Goal: Find specific page/section: Find specific page/section

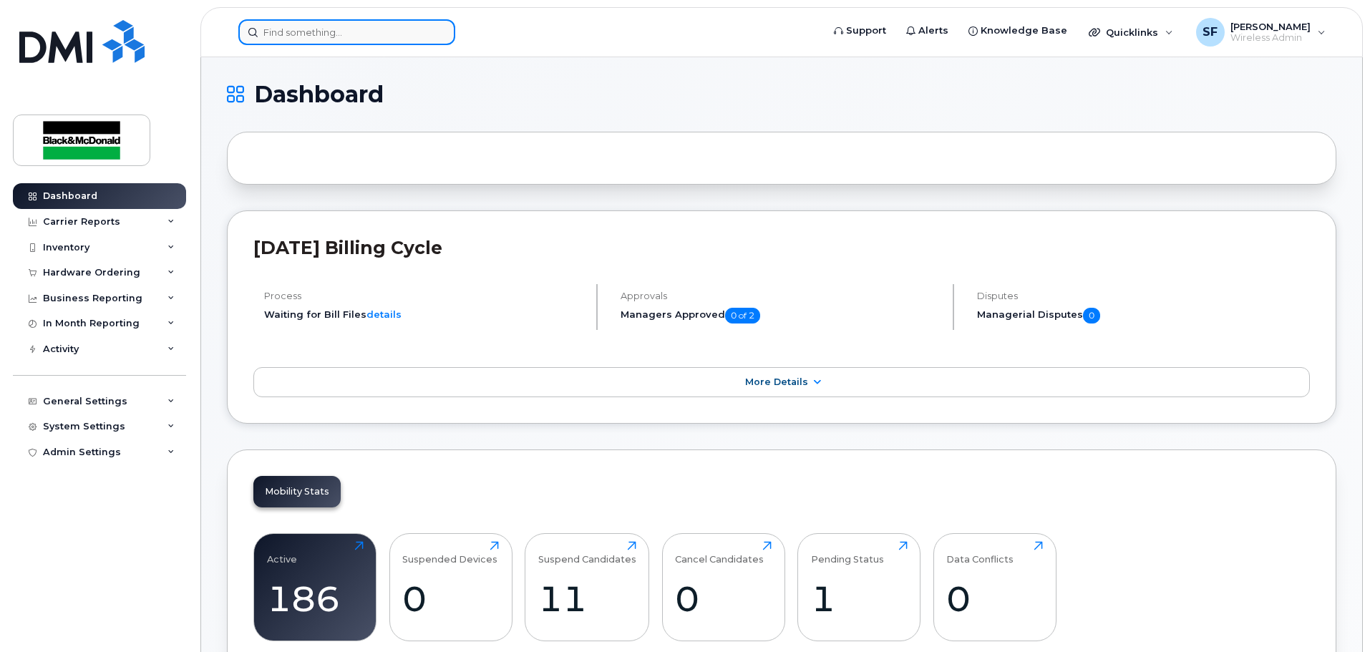
click at [306, 26] on input at bounding box center [346, 32] width 217 height 26
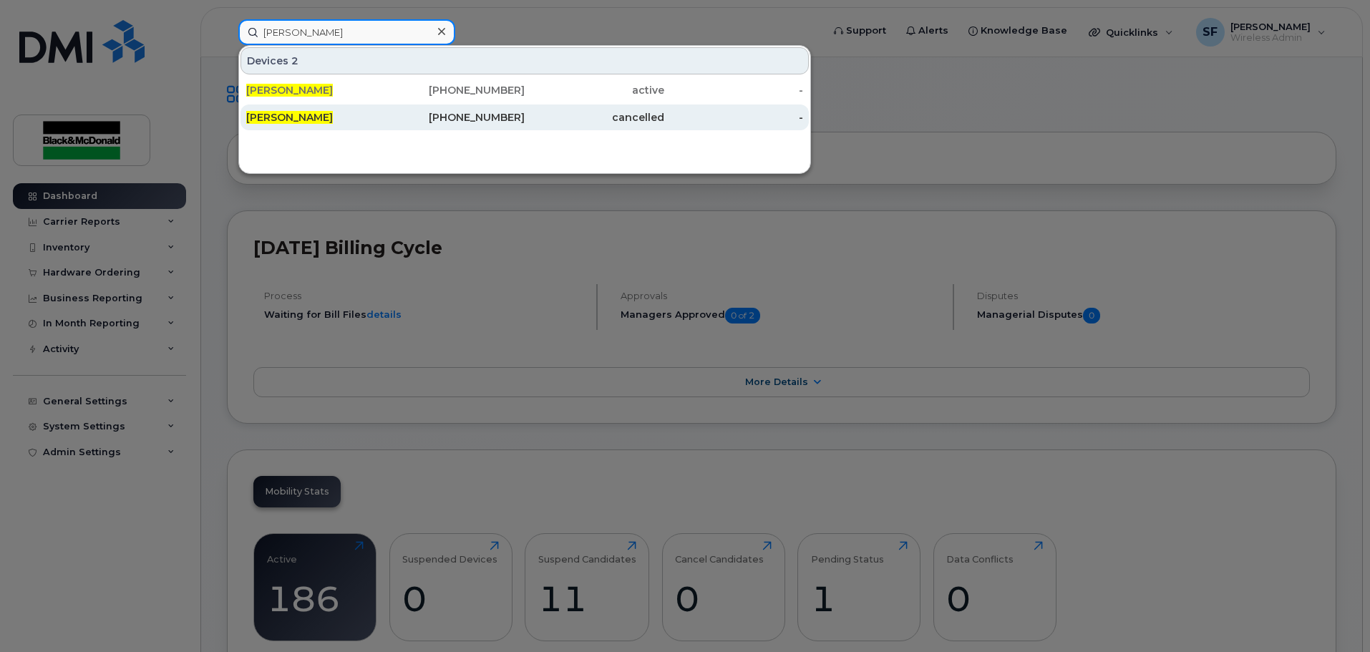
type input "[PERSON_NAME]"
click at [310, 109] on div "[PERSON_NAME]" at bounding box center [316, 117] width 140 height 26
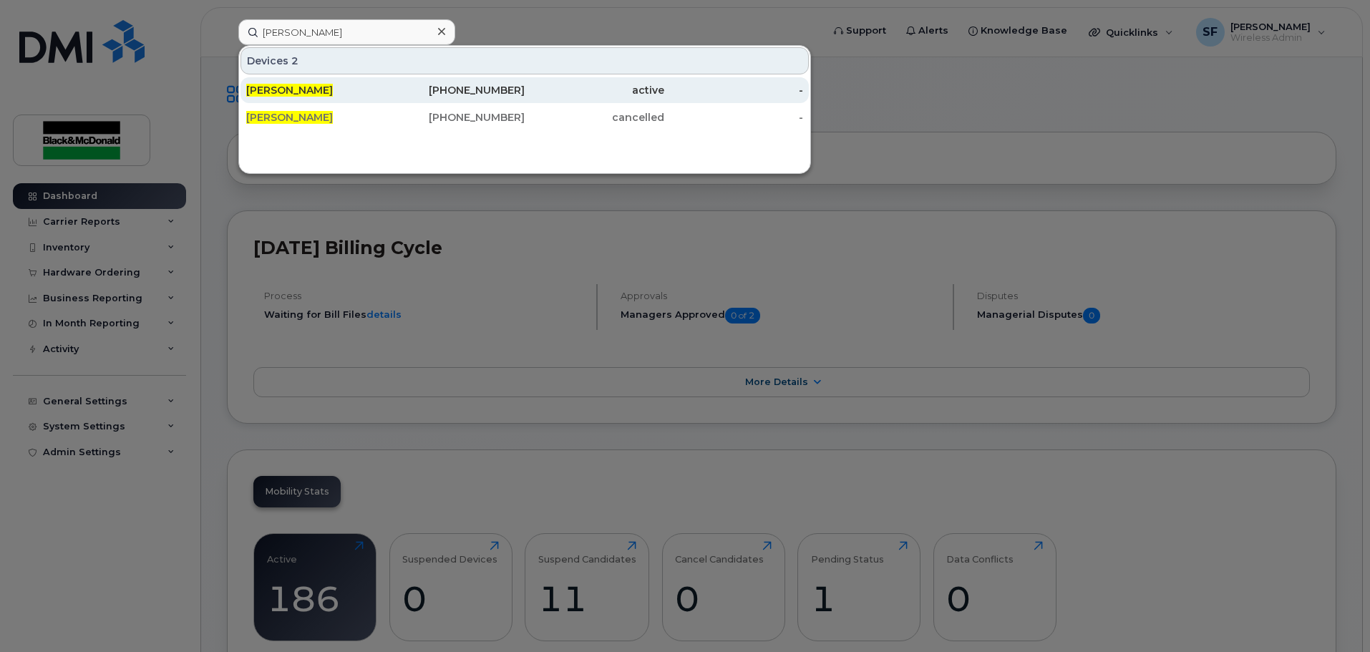
click at [299, 90] on span "[PERSON_NAME]" at bounding box center [289, 90] width 87 height 13
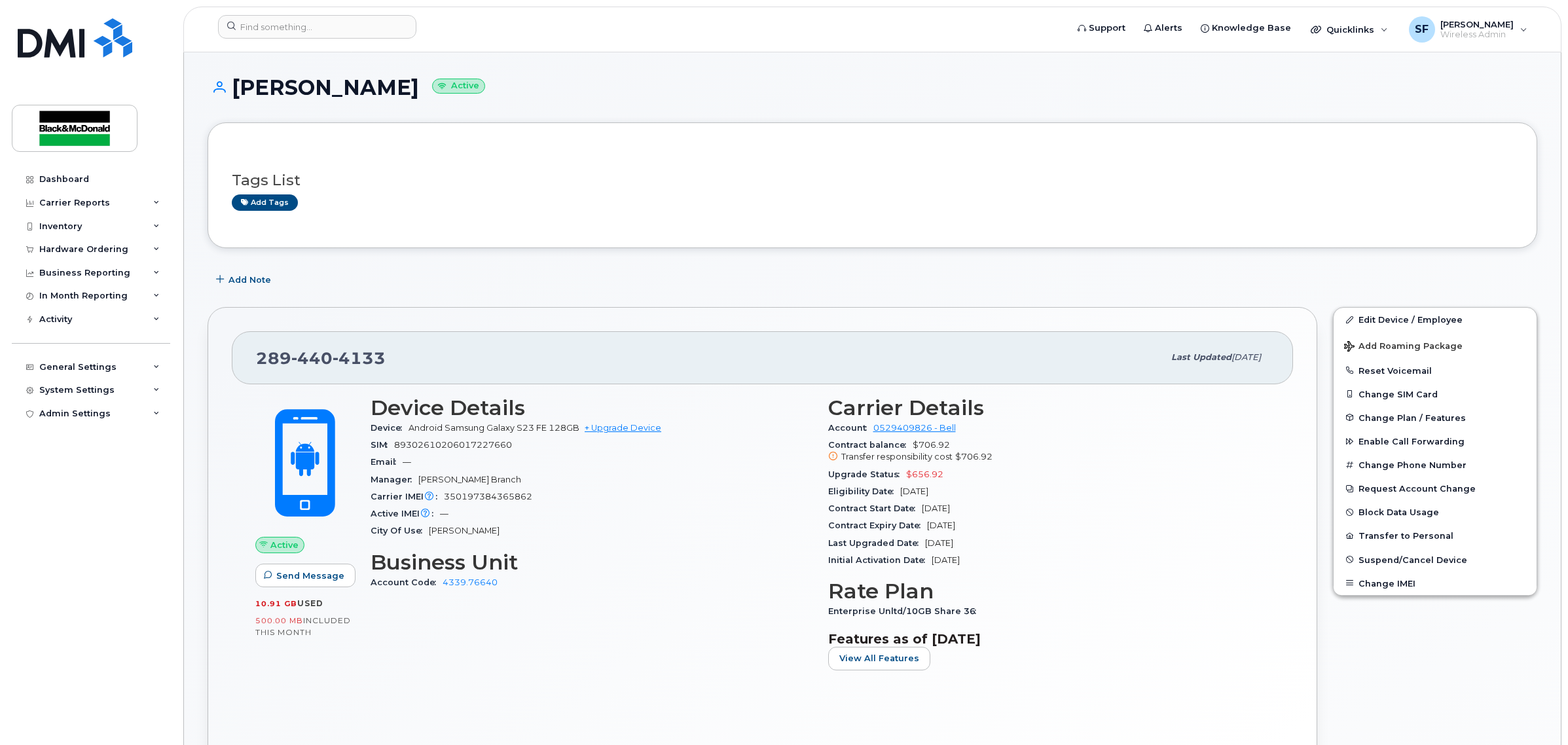
click at [634, 475] on div "Manager Hamilton Branch" at bounding box center [591, 480] width 442 height 17
